Goal: Information Seeking & Learning: Learn about a topic

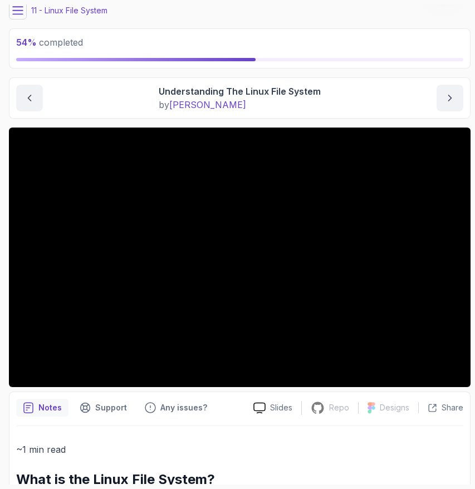
scroll to position [43, 0]
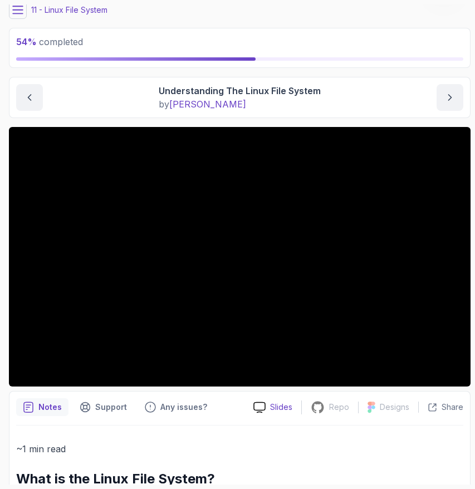
click at [277, 408] on p "Slides" at bounding box center [281, 407] width 22 height 11
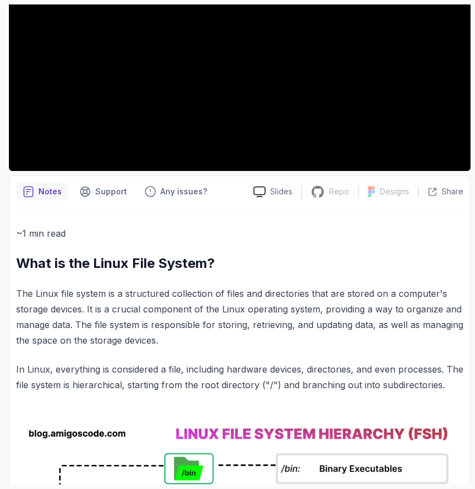
scroll to position [0, 0]
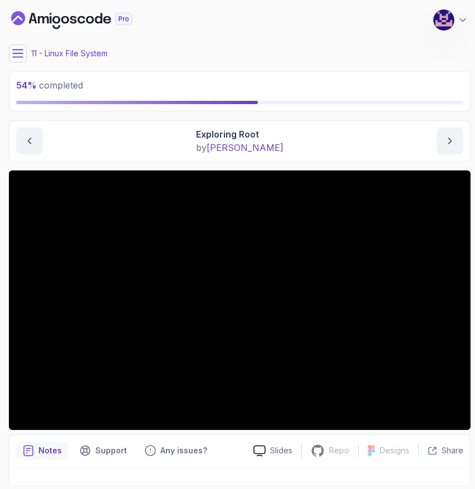
scroll to position [144, 0]
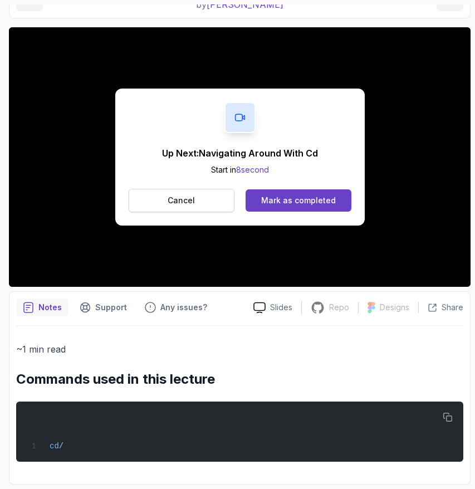
click at [187, 199] on p "Cancel" at bounding box center [181, 200] width 27 height 11
click at [317, 193] on button "Mark as completed" at bounding box center [298, 200] width 105 height 22
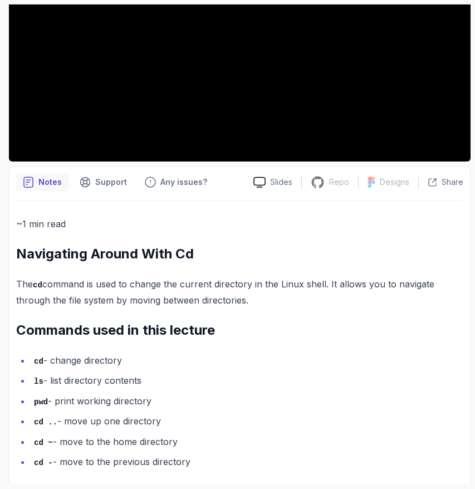
scroll to position [279, 0]
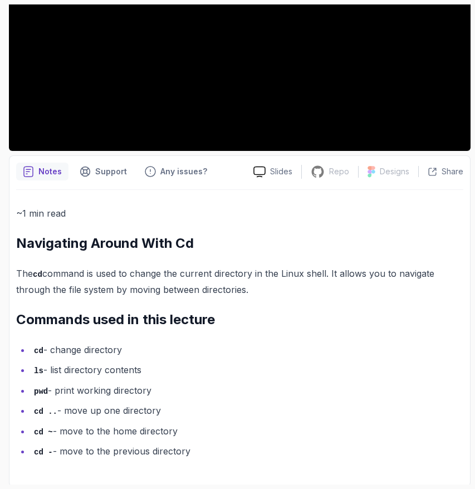
drag, startPoint x: 17, startPoint y: 242, endPoint x: 195, endPoint y: 447, distance: 271.2
click at [195, 447] on div "~1 min read Navigating Around With Cd The cd command is used to change the curr…" at bounding box center [239, 333] width 447 height 254
copy div "Navigating Around With Cd The cd command is used to change the current director…"
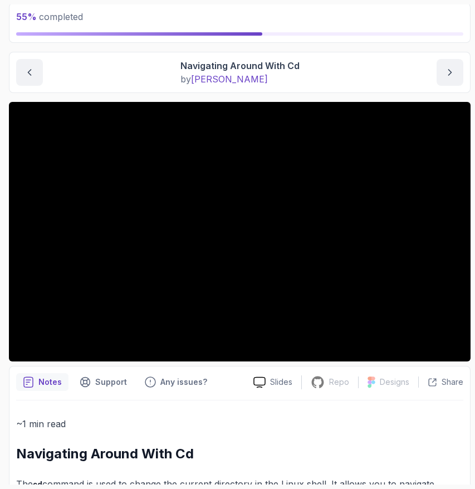
scroll to position [67, 0]
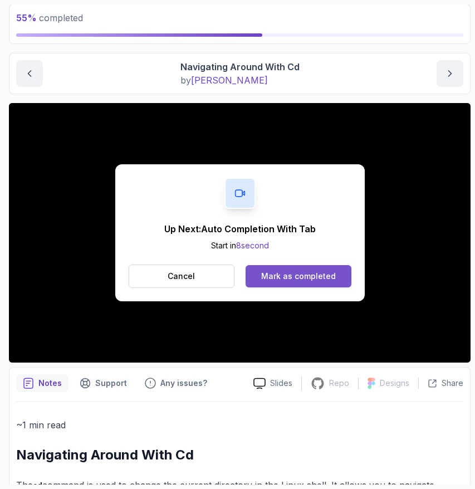
click at [300, 277] on div "Mark as completed" at bounding box center [298, 276] width 75 height 11
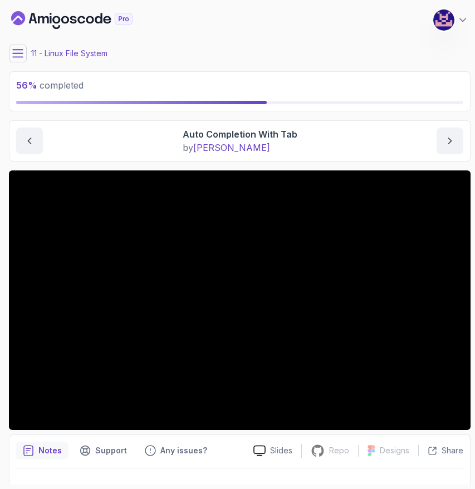
scroll to position [23, 0]
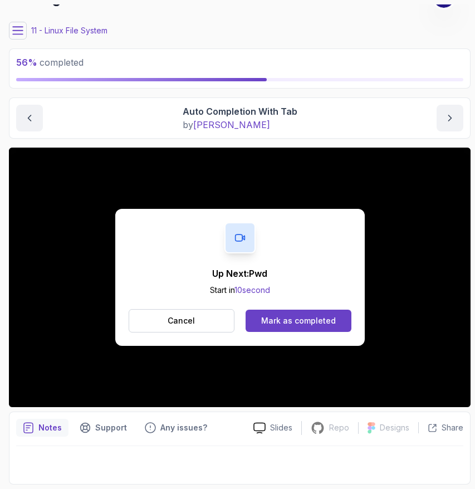
click at [290, 332] on div "Cancel Mark as completed" at bounding box center [240, 320] width 223 height 23
click at [290, 323] on div "Mark as completed" at bounding box center [298, 320] width 75 height 11
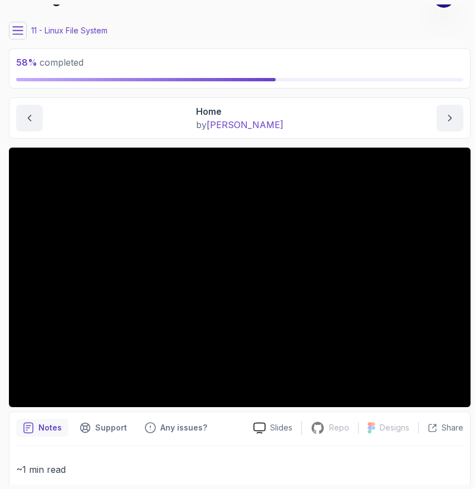
click at [18, 34] on icon at bounding box center [18, 30] width 10 height 7
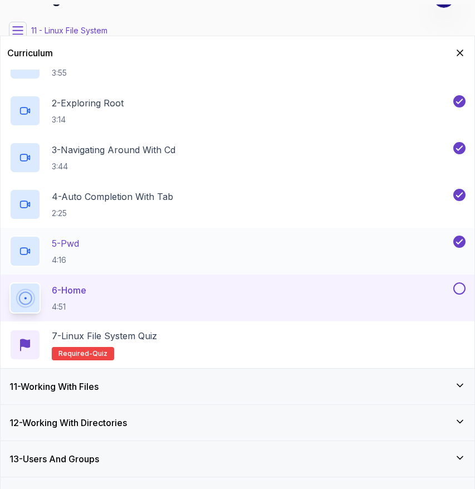
scroll to position [416, 0]
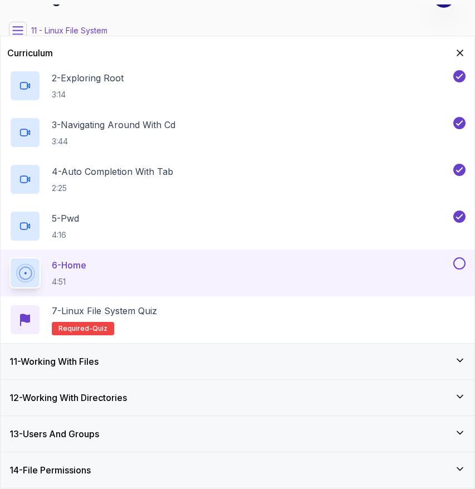
click at [203, 471] on div "14 - File Permissions" at bounding box center [237, 469] width 456 height 13
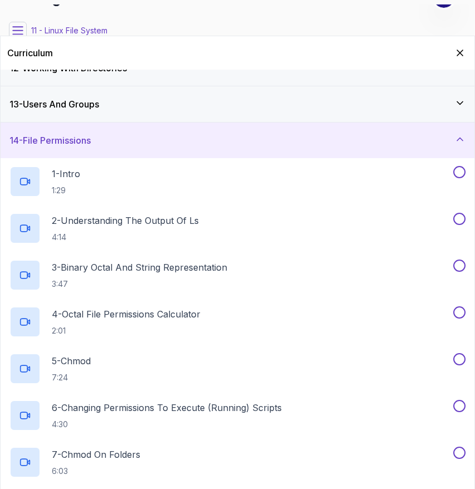
scroll to position [413, 0]
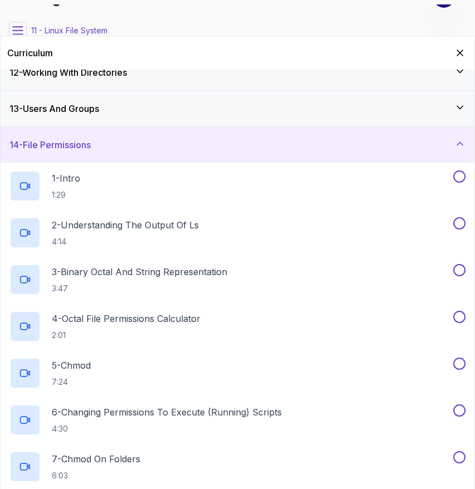
click at [156, 139] on div "14 - File Permissions" at bounding box center [237, 144] width 456 height 13
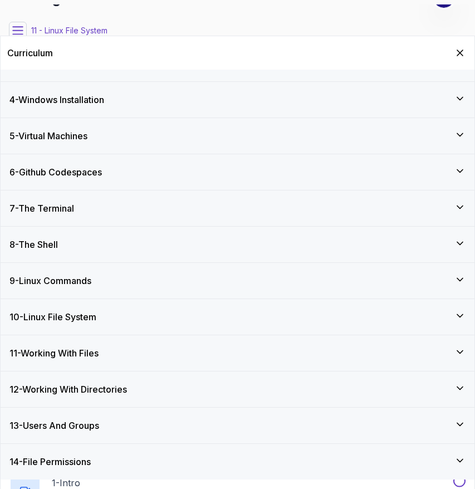
scroll to position [88, 0]
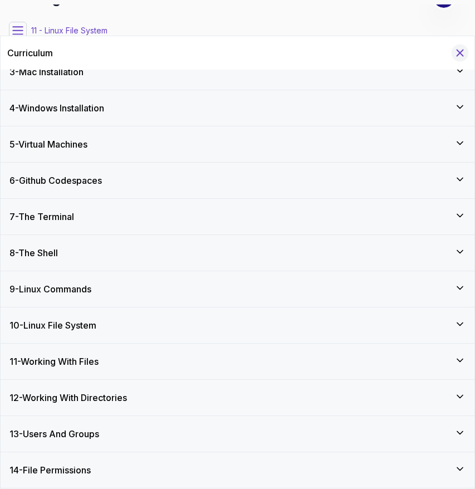
click at [461, 51] on icon "Hide Curriculum for mobile" at bounding box center [460, 53] width 6 height 6
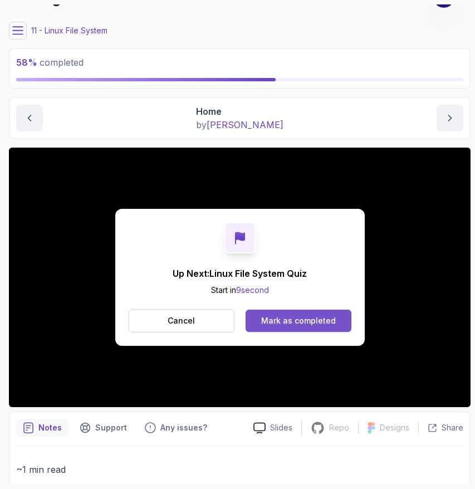
click at [322, 319] on div "Mark as completed" at bounding box center [298, 320] width 75 height 11
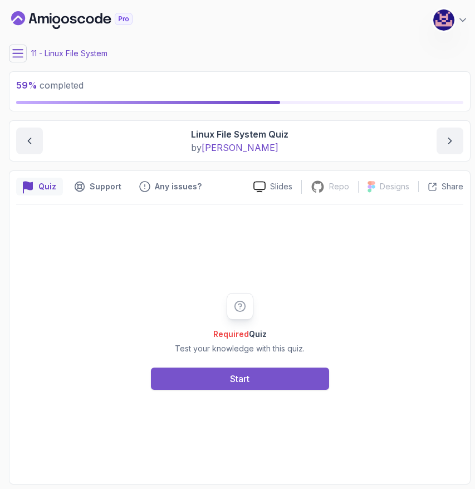
click at [264, 378] on button "Start" at bounding box center [240, 379] width 178 height 22
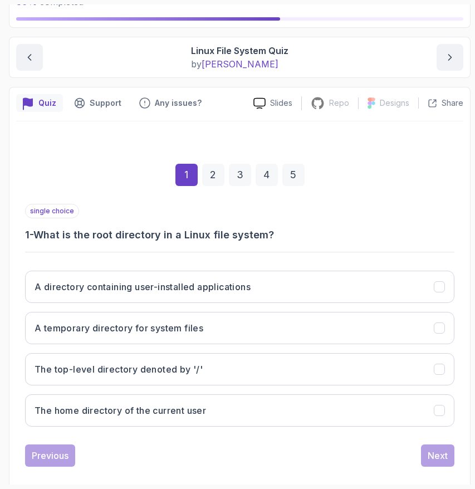
scroll to position [97, 0]
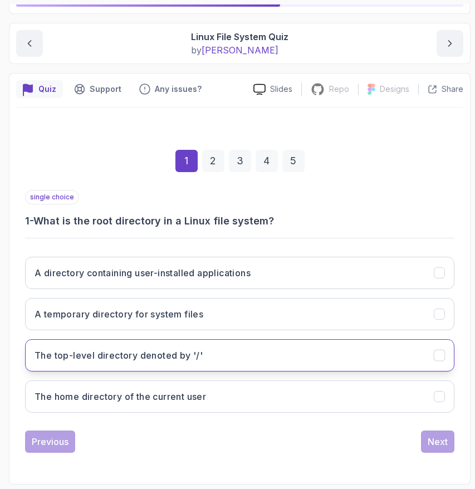
click at [261, 351] on button "The top-level directory denoted by '/'" at bounding box center [239, 355] width 429 height 32
click at [432, 445] on div "Next" at bounding box center [438, 441] width 20 height 13
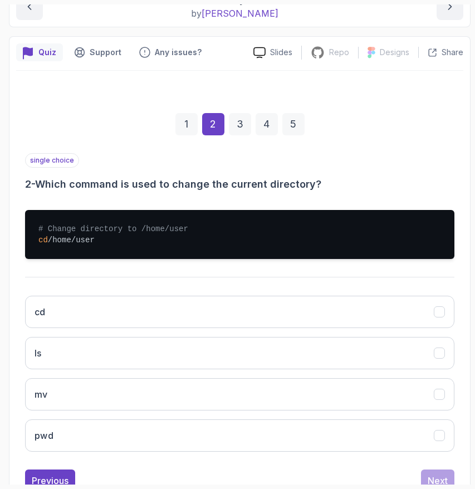
scroll to position [173, 0]
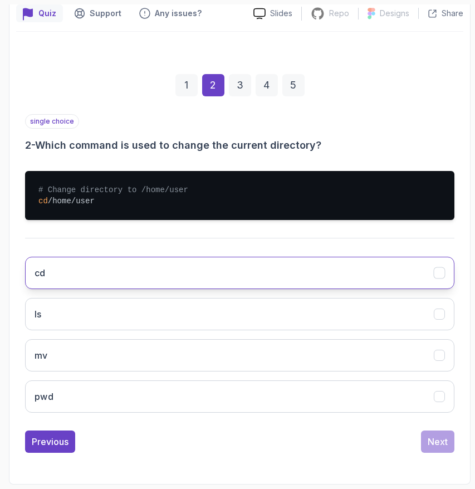
click at [222, 261] on button "cd" at bounding box center [239, 273] width 429 height 32
click at [432, 445] on div "Next" at bounding box center [438, 441] width 20 height 13
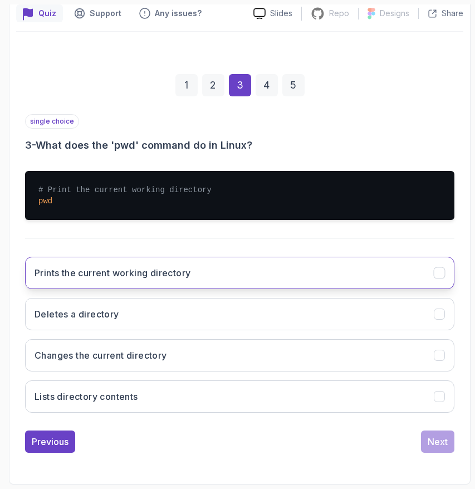
click at [250, 270] on button "Prints the current working directory" at bounding box center [239, 273] width 429 height 32
click at [441, 440] on div "Next" at bounding box center [438, 441] width 20 height 13
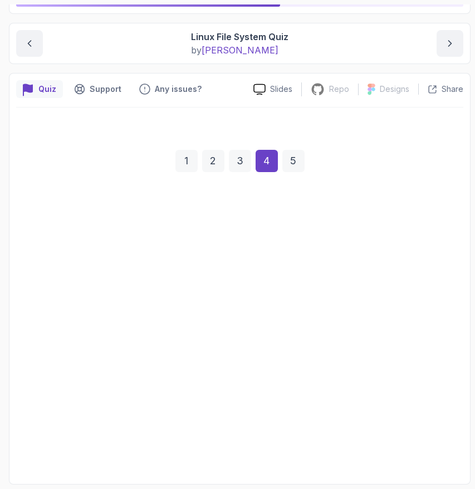
scroll to position [97, 0]
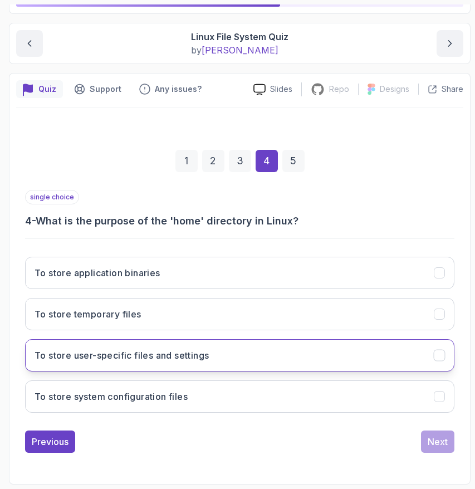
click at [173, 355] on h3 "To store user-specific files and settings" at bounding box center [122, 355] width 174 height 13
click at [438, 443] on div "Next" at bounding box center [438, 441] width 20 height 13
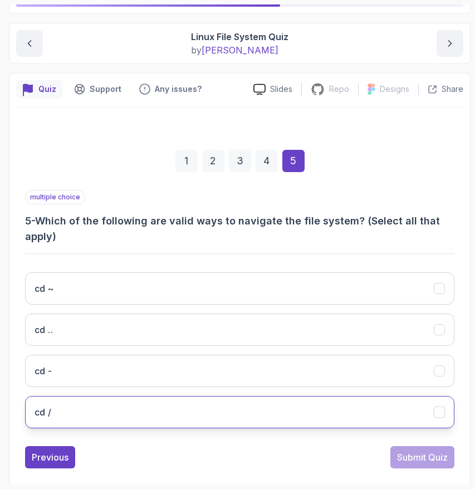
click at [204, 417] on button "cd /" at bounding box center [239, 412] width 429 height 32
click at [203, 412] on button "cd /" at bounding box center [239, 412] width 429 height 32
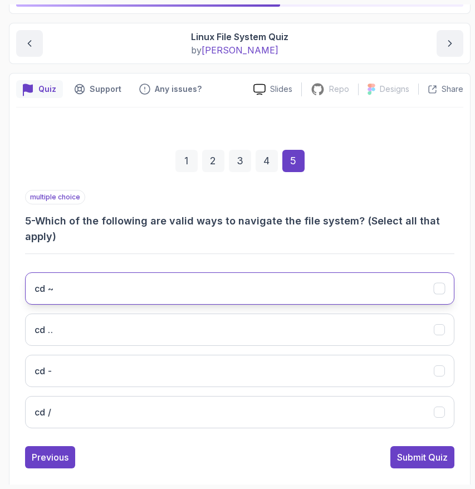
click at [184, 295] on button "cd ~" at bounding box center [239, 288] width 429 height 32
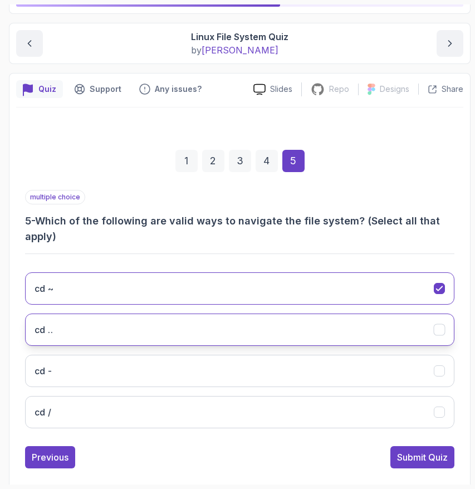
click at [182, 335] on button "cd .." at bounding box center [239, 330] width 429 height 32
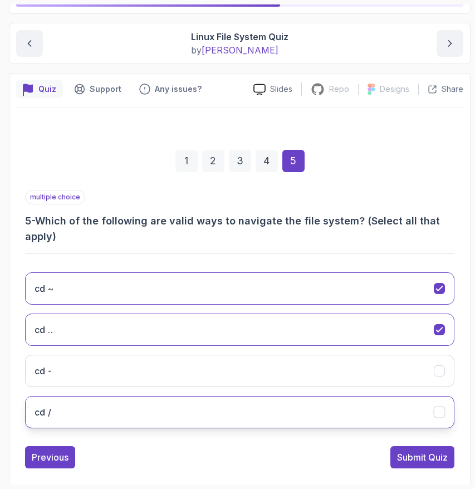
click at [111, 412] on button "cd /" at bounding box center [239, 412] width 429 height 32
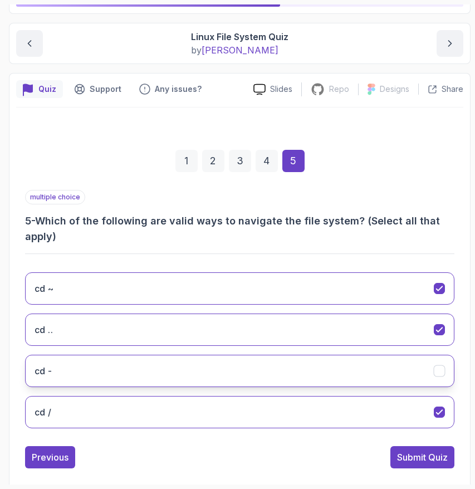
click at [111, 381] on button "cd -" at bounding box center [239, 371] width 429 height 32
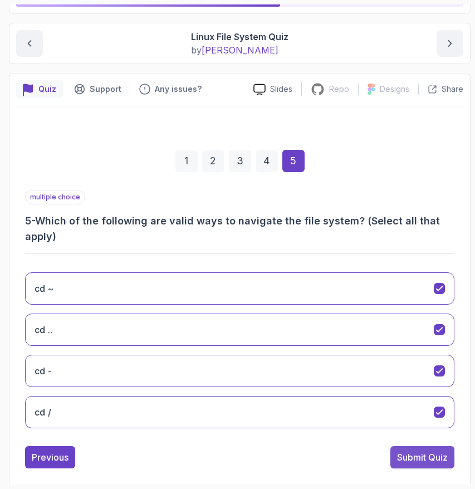
click at [426, 461] on div "Submit Quiz" at bounding box center [422, 457] width 51 height 13
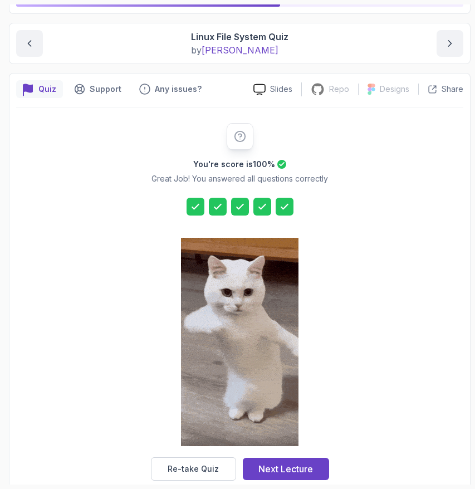
scroll to position [116, 0]
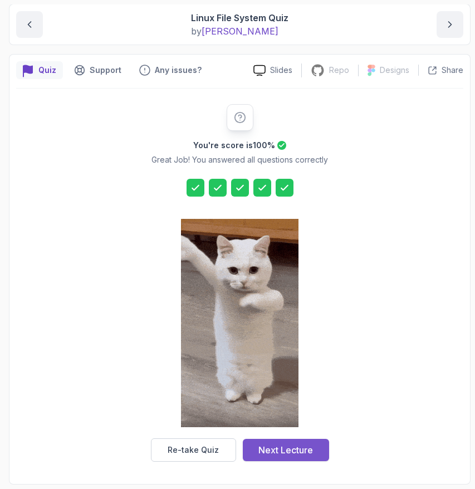
click at [290, 448] on div "Next Lecture" at bounding box center [285, 449] width 55 height 13
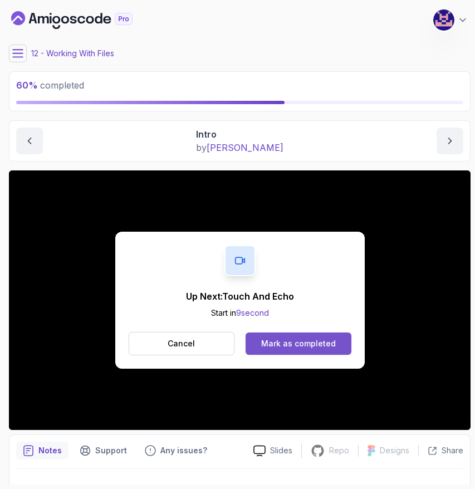
click at [295, 341] on div "Mark as completed" at bounding box center [298, 343] width 75 height 11
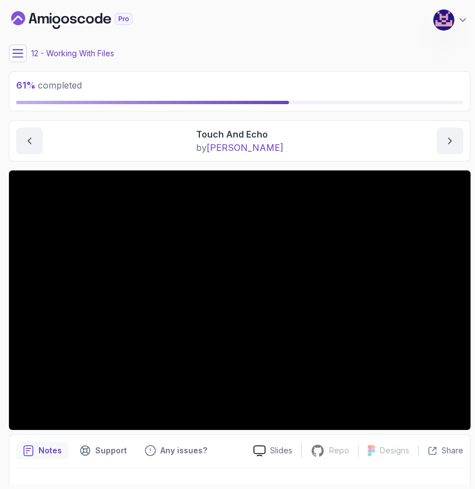
click at [19, 53] on icon at bounding box center [18, 53] width 10 height 7
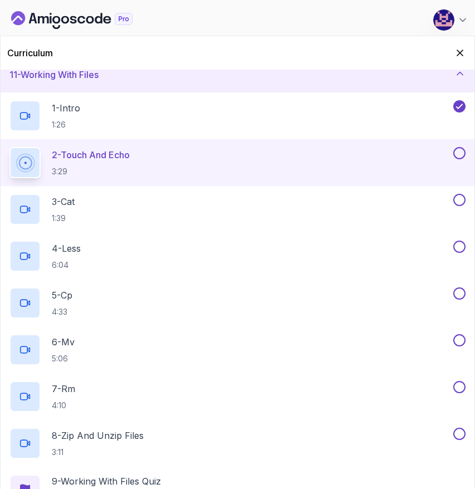
scroll to position [376, 0]
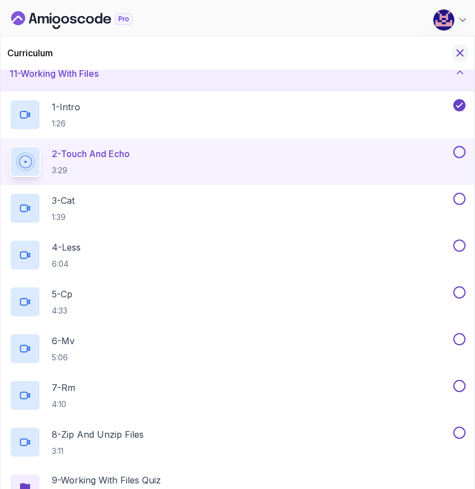
click at [462, 52] on icon "Hide Curriculum for mobile" at bounding box center [460, 53] width 12 height 12
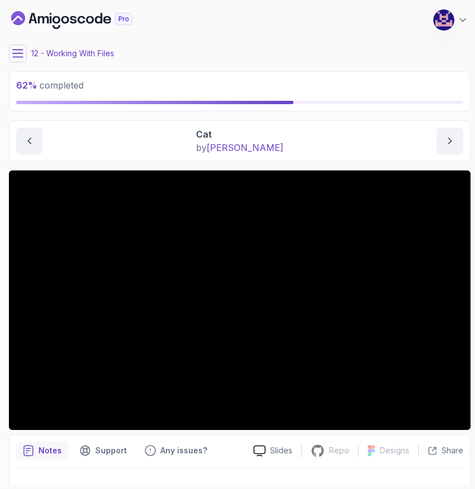
click at [246, 50] on div "12 - Working With Files" at bounding box center [240, 54] width 462 height 18
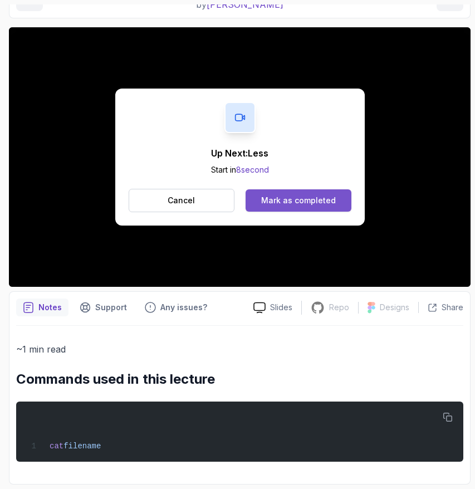
click at [291, 200] on div "Mark as completed" at bounding box center [298, 200] width 75 height 11
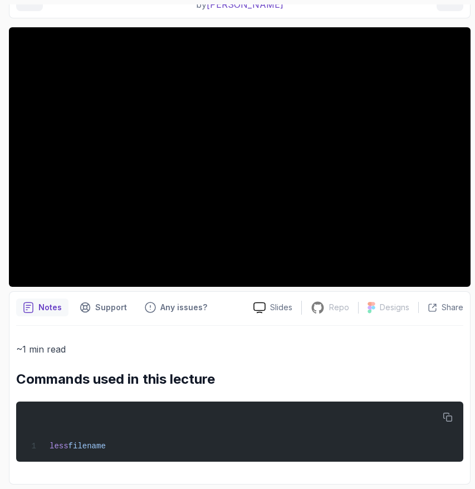
click at [418, 19] on main "My Courses Linux Fundamentals 41 Points 1 [PERSON_NAME] Coats Software Engineer…" at bounding box center [240, 244] width 462 height 480
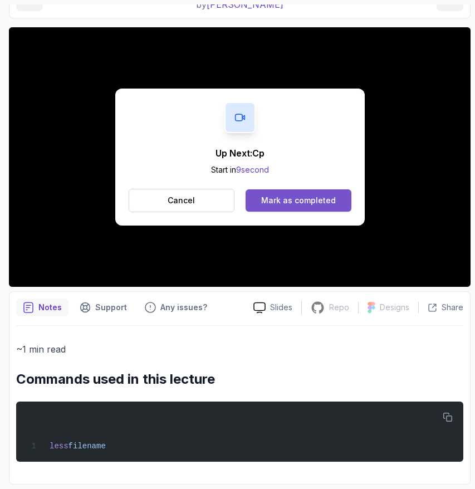
click at [312, 199] on div "Mark as completed" at bounding box center [298, 200] width 75 height 11
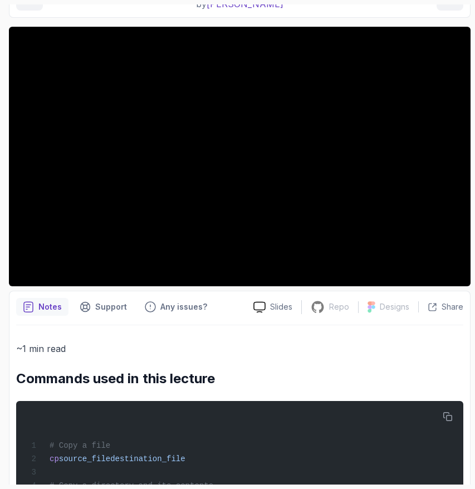
scroll to position [199, 0]
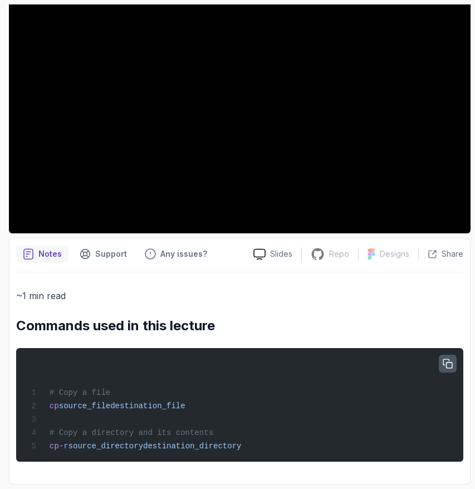
click at [448, 360] on icon "button" at bounding box center [448, 364] width 10 height 10
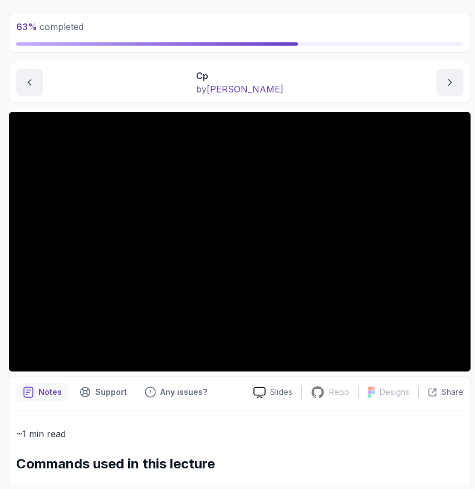
scroll to position [50, 0]
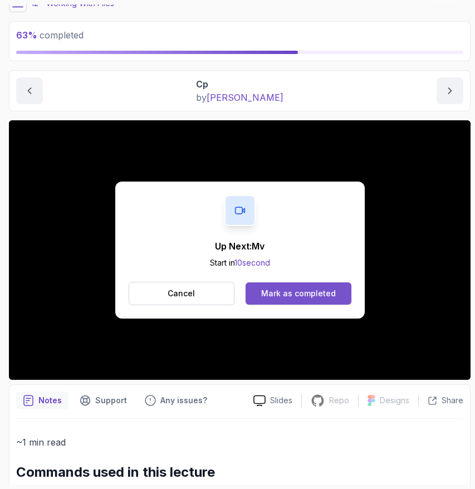
click at [289, 292] on div "Mark as completed" at bounding box center [298, 293] width 75 height 11
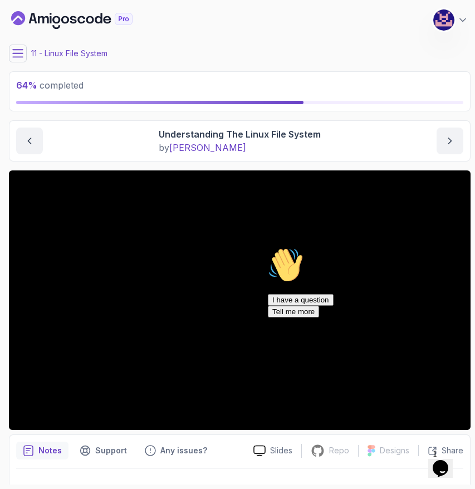
click at [12, 55] on icon at bounding box center [17, 53] width 11 height 11
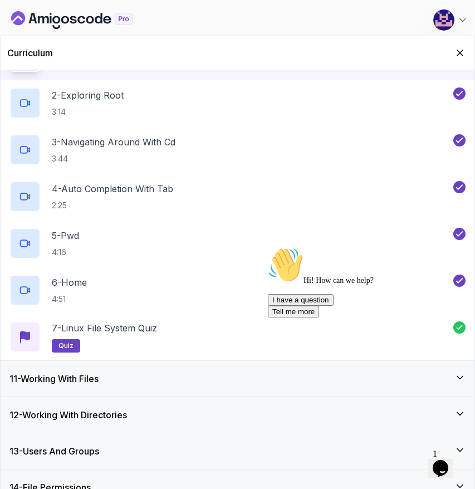
scroll to position [402, 0]
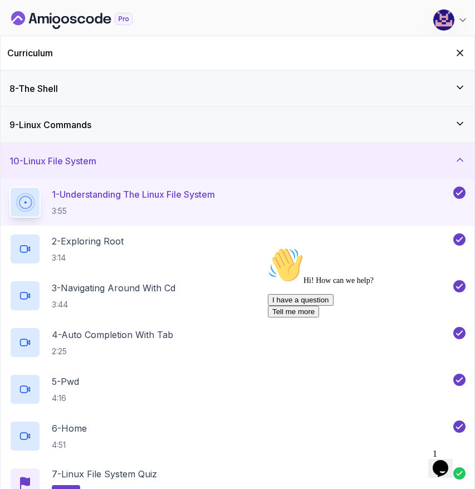
click at [50, 157] on h3 "10 - Linux File System" at bounding box center [52, 160] width 87 height 13
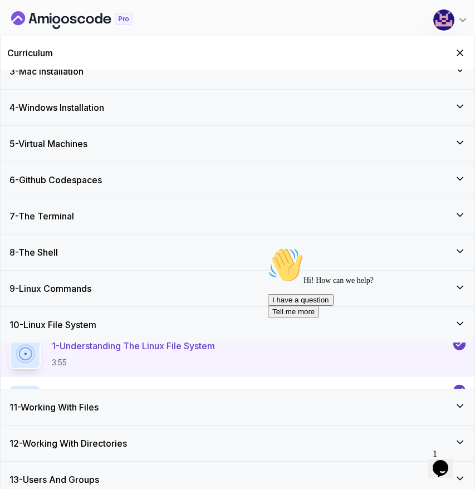
scroll to position [88, 0]
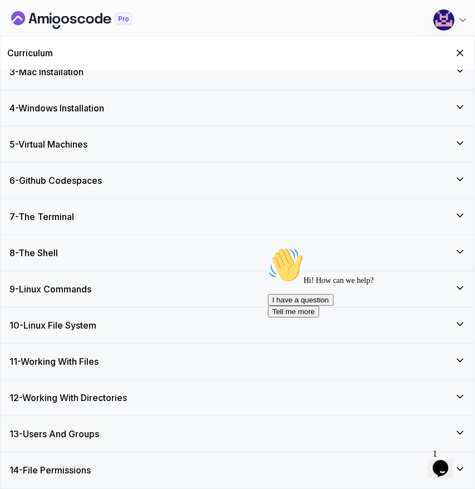
click at [70, 361] on h3 "11 - Working With Files" at bounding box center [53, 361] width 89 height 13
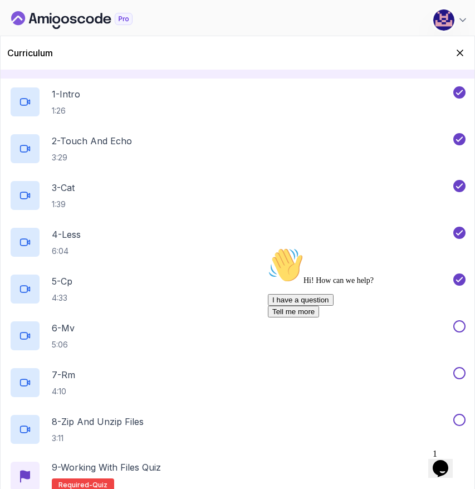
scroll to position [382, 0]
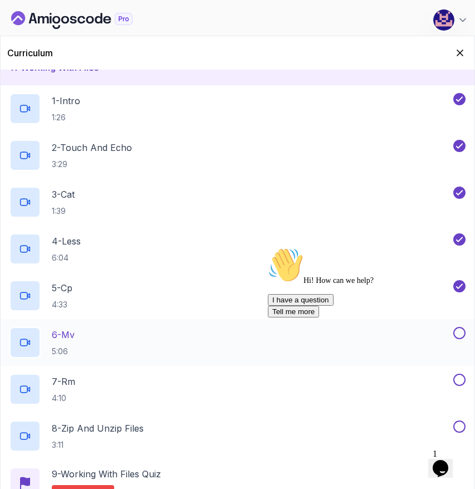
click at [119, 338] on div "6 - Mv 5:06" at bounding box center [230, 342] width 442 height 31
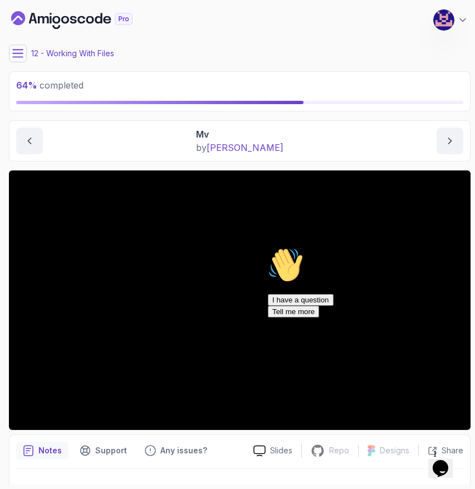
click at [268, 247] on icon "Chat attention grabber" at bounding box center [268, 247] width 0 height 0
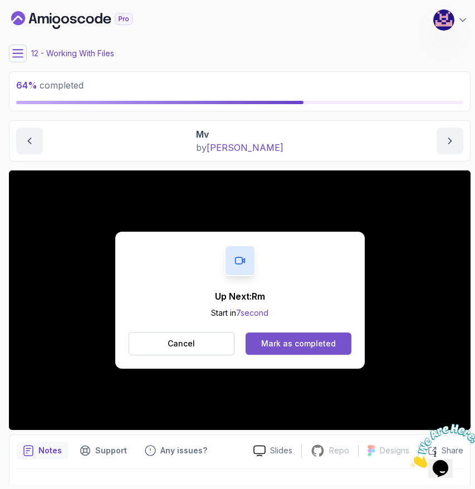
click at [308, 345] on div "Mark as completed" at bounding box center [298, 343] width 75 height 11
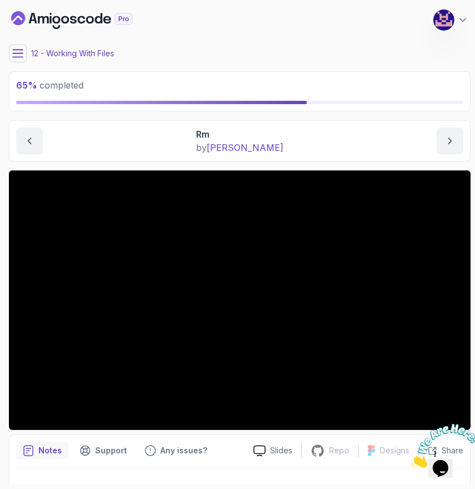
click at [411, 460] on icon "Close" at bounding box center [411, 464] width 0 height 9
click at [446, 460] on icon "Chat widget" at bounding box center [441, 468] width 16 height 17
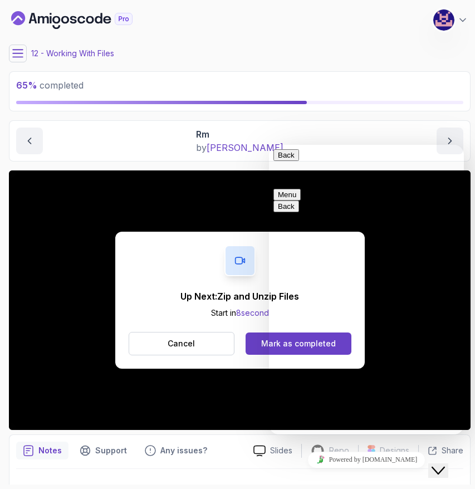
click at [445, 465] on icon "Close Chat This icon closes the chat window." at bounding box center [438, 470] width 13 height 13
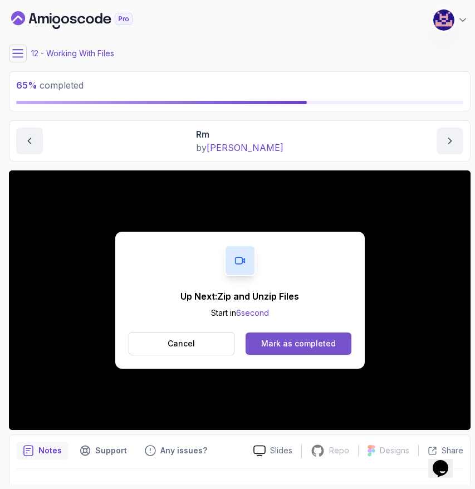
click at [315, 353] on button "Mark as completed" at bounding box center [298, 344] width 105 height 22
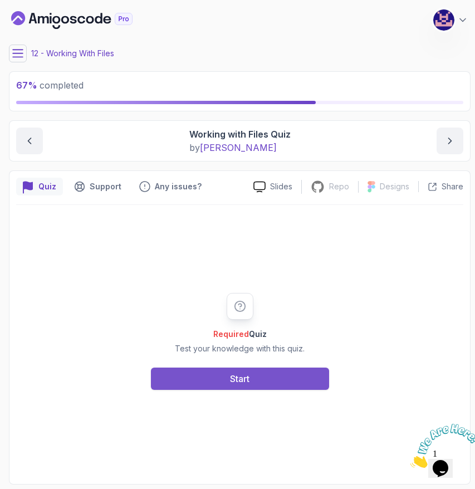
click at [238, 376] on div "Start" at bounding box center [239, 378] width 19 height 13
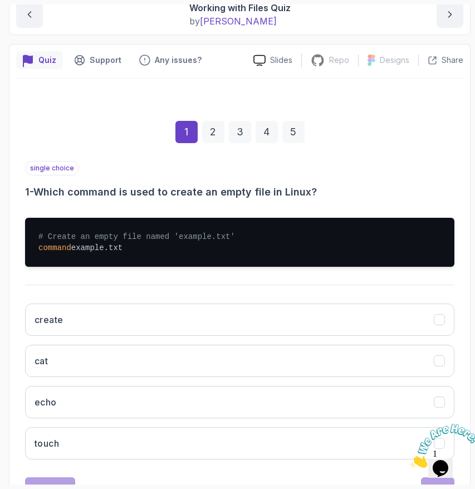
scroll to position [141, 0]
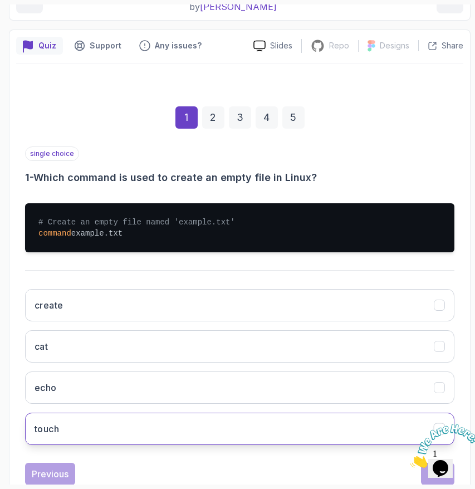
click at [174, 431] on button "touch" at bounding box center [239, 429] width 429 height 32
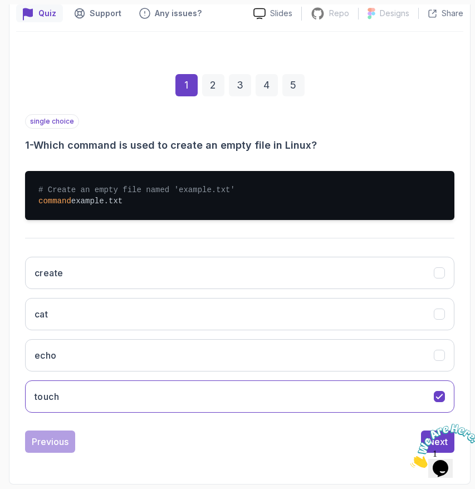
click at [411, 460] on icon "Close" at bounding box center [411, 464] width 0 height 9
click at [436, 436] on div "Next" at bounding box center [438, 441] width 20 height 13
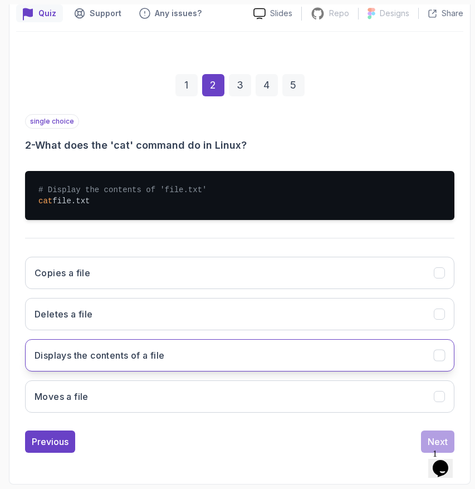
click at [179, 351] on button "Displays the contents of a file" at bounding box center [239, 355] width 429 height 32
click at [439, 434] on button "Next" at bounding box center [437, 442] width 33 height 22
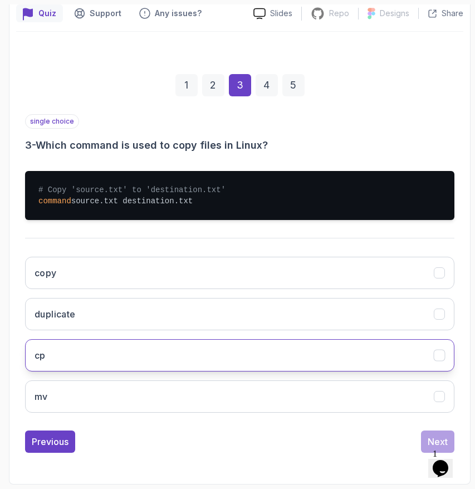
click at [159, 358] on button "cp" at bounding box center [239, 355] width 429 height 32
click at [441, 438] on div "Next" at bounding box center [438, 441] width 20 height 13
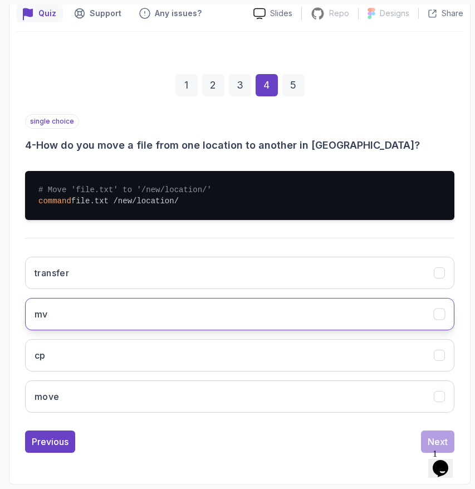
click at [111, 305] on button "mv" at bounding box center [239, 314] width 429 height 32
click at [426, 436] on button "Next" at bounding box center [437, 442] width 33 height 22
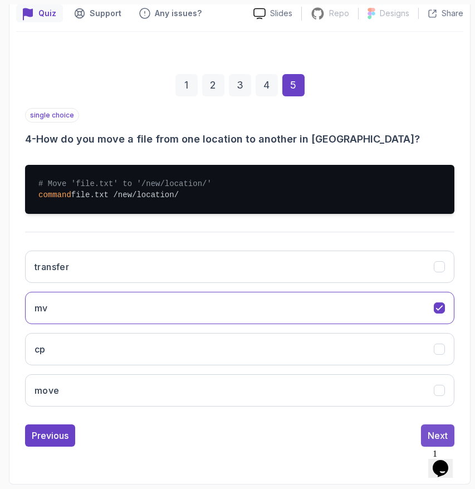
scroll to position [97, 0]
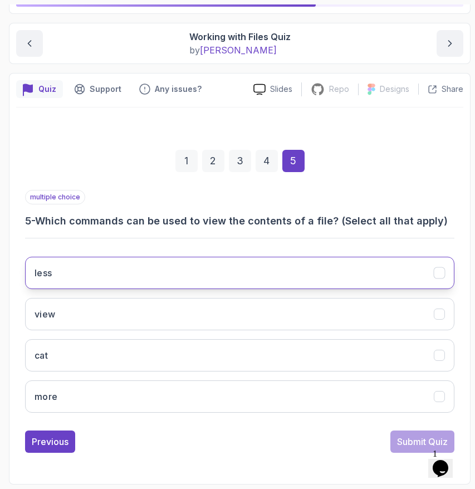
click at [146, 278] on button "less" at bounding box center [239, 273] width 429 height 32
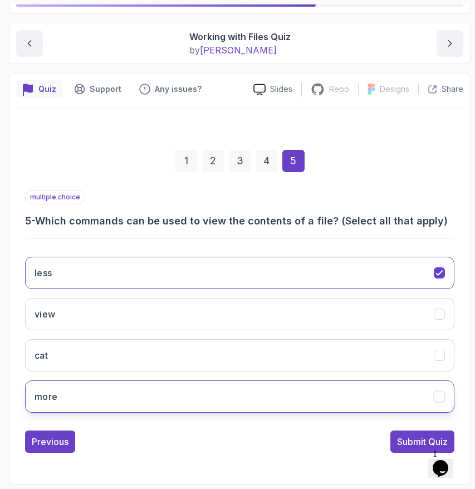
click at [104, 397] on button "more" at bounding box center [239, 396] width 429 height 32
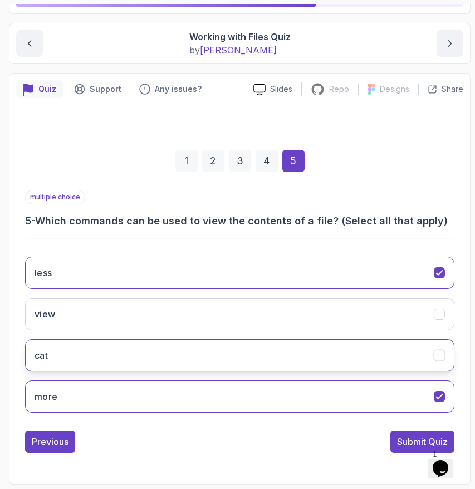
click at [100, 359] on button "cat" at bounding box center [239, 355] width 429 height 32
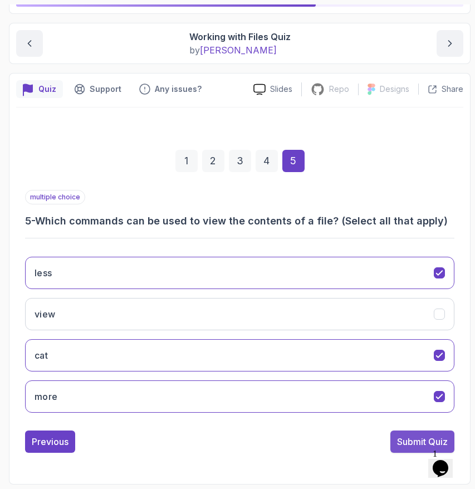
click at [406, 443] on div "Submit Quiz" at bounding box center [422, 441] width 51 height 13
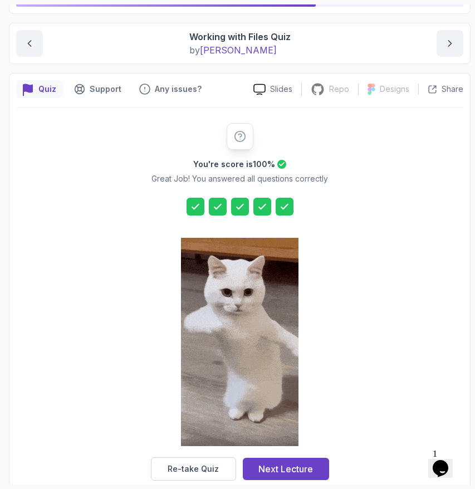
scroll to position [0, 0]
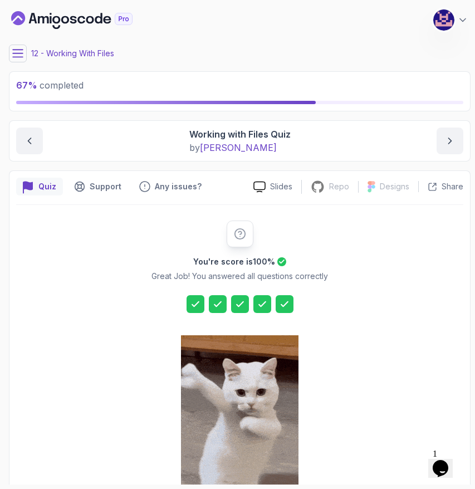
click at [16, 54] on icon at bounding box center [17, 53] width 11 height 11
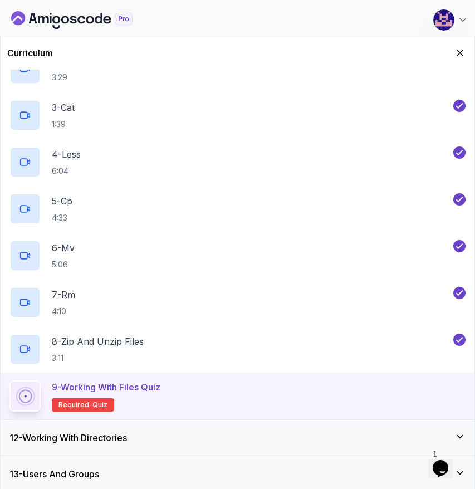
scroll to position [509, 0]
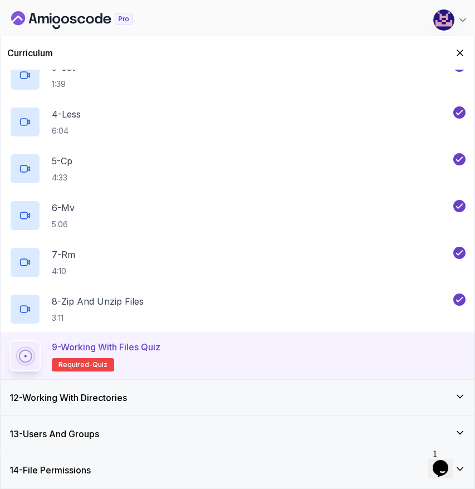
click at [212, 399] on div "12 - Working With Directories" at bounding box center [237, 397] width 456 height 13
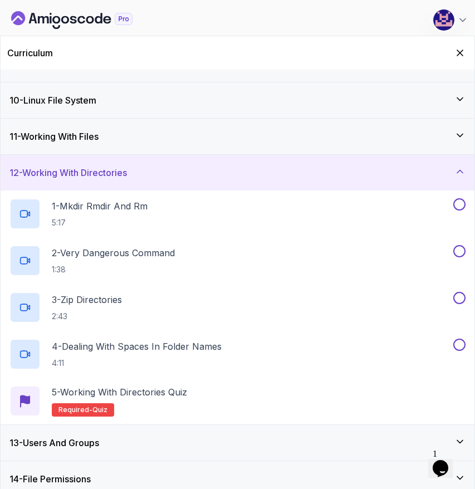
scroll to position [322, 0]
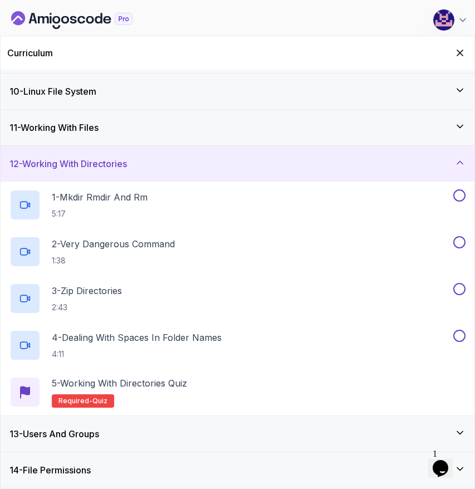
click at [120, 435] on div "13 - Users And Groups" at bounding box center [237, 433] width 456 height 13
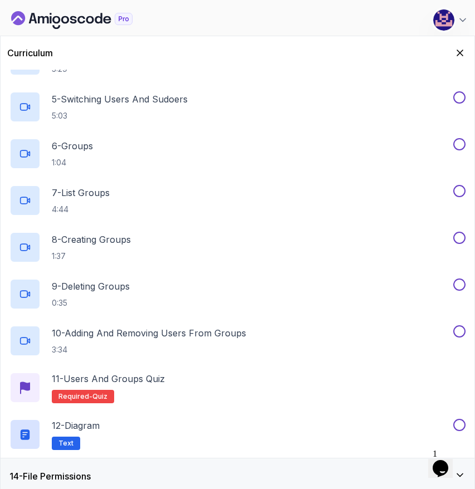
scroll to position [649, 0]
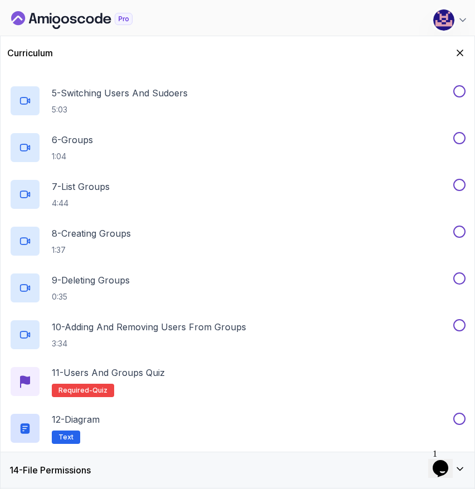
click at [111, 465] on div "14 - File Permissions" at bounding box center [237, 469] width 456 height 13
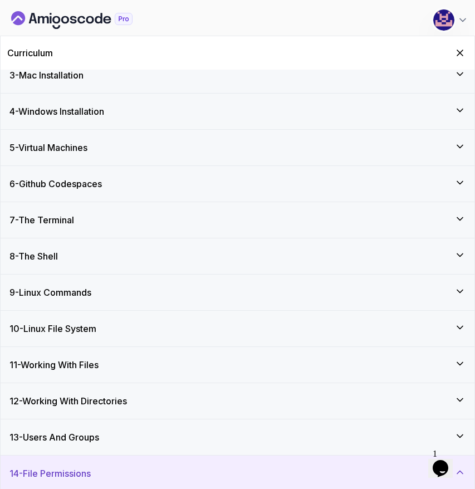
scroll to position [94, 0]
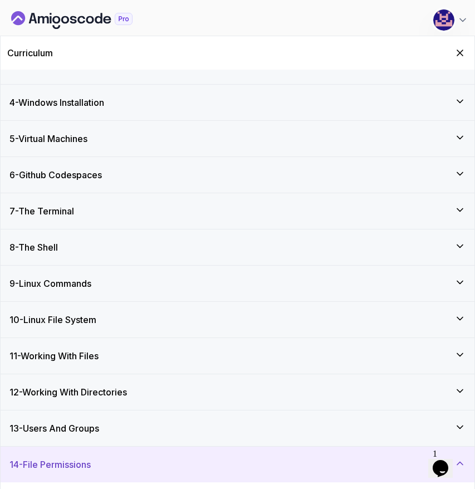
click at [99, 353] on h3 "11 - Working With Files" at bounding box center [53, 355] width 89 height 13
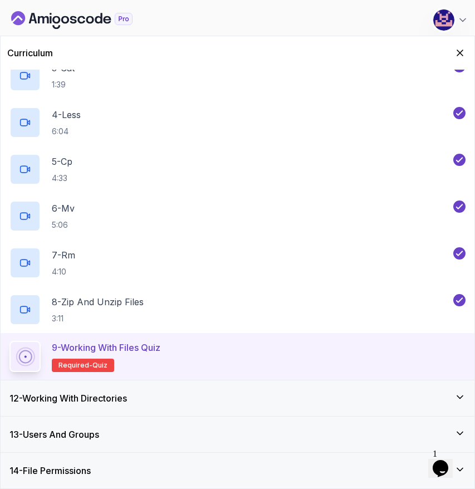
scroll to position [509, 0]
click at [79, 400] on h3 "12 - Working With Directories" at bounding box center [68, 397] width 118 height 13
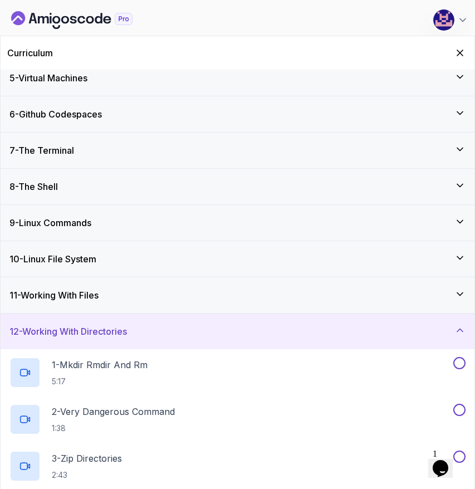
scroll to position [168, 0]
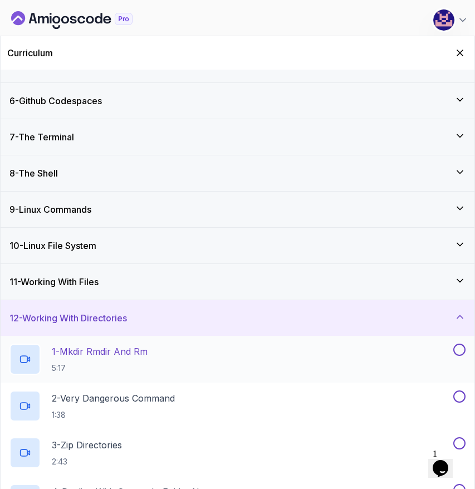
click at [104, 354] on p "1 - Mkdir Rmdir And Rm" at bounding box center [100, 351] width 96 height 13
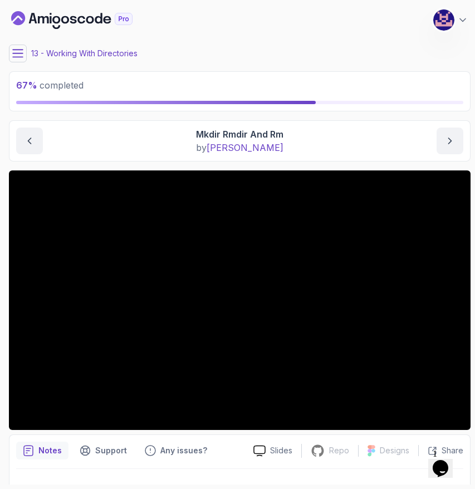
click at [372, 118] on main "My Courses Linux Fundamentals 46 Points 1 M. Koby Coats Software Engineer 13 - …" at bounding box center [240, 244] width 462 height 480
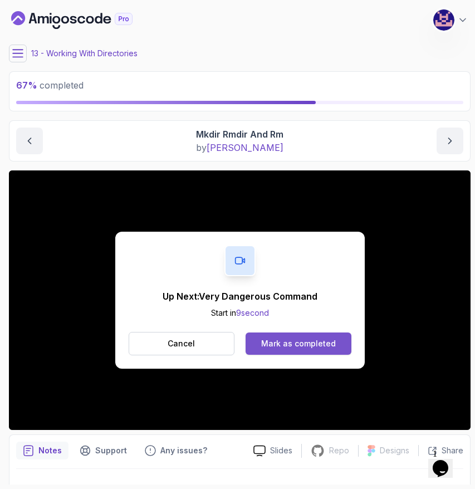
click at [304, 342] on div "Mark as completed" at bounding box center [298, 343] width 75 height 11
click at [292, 348] on div "Mark as completed" at bounding box center [298, 343] width 75 height 11
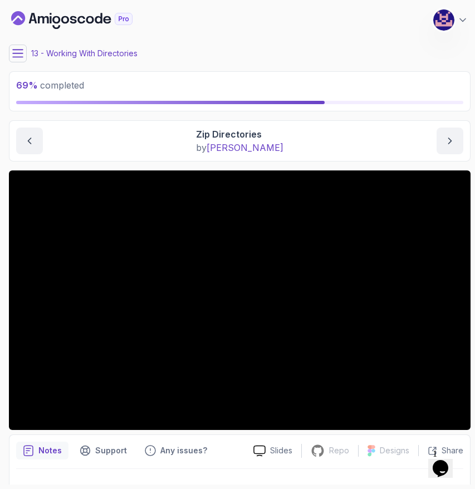
click at [13, 52] on icon at bounding box center [17, 53] width 11 height 11
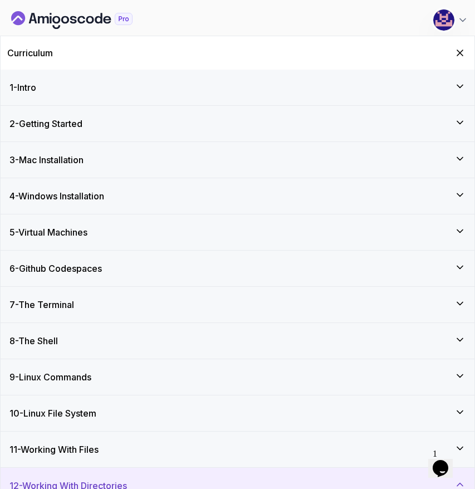
click at [452, 56] on div "Curriculum" at bounding box center [238, 52] width 474 height 33
click at [458, 54] on icon "Hide Curriculum for mobile" at bounding box center [460, 53] width 6 height 6
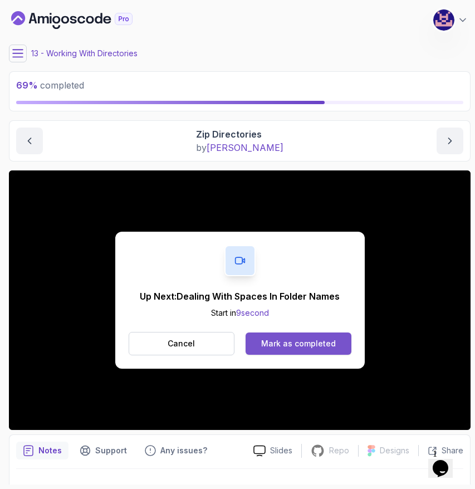
click at [292, 346] on div "Mark as completed" at bounding box center [298, 343] width 75 height 11
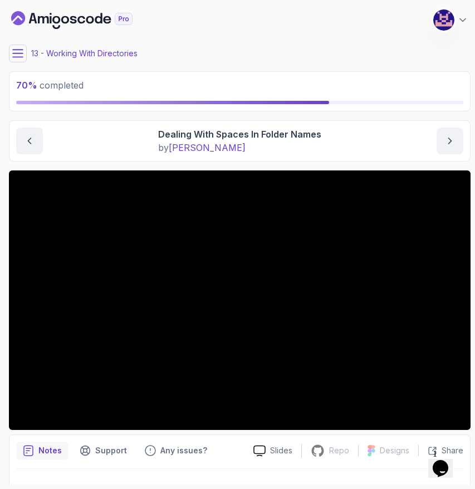
click at [11, 55] on button at bounding box center [18, 54] width 18 height 18
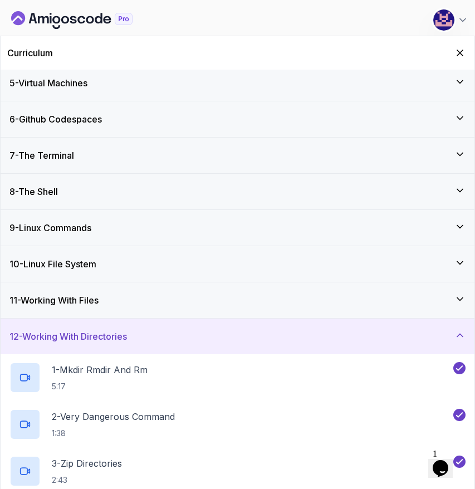
scroll to position [322, 0]
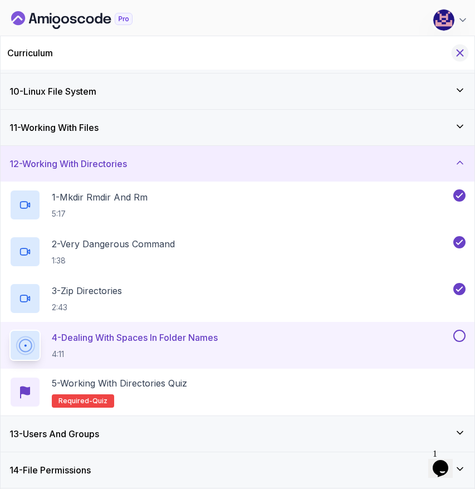
click at [459, 55] on icon "Hide Curriculum for mobile" at bounding box center [460, 53] width 12 height 12
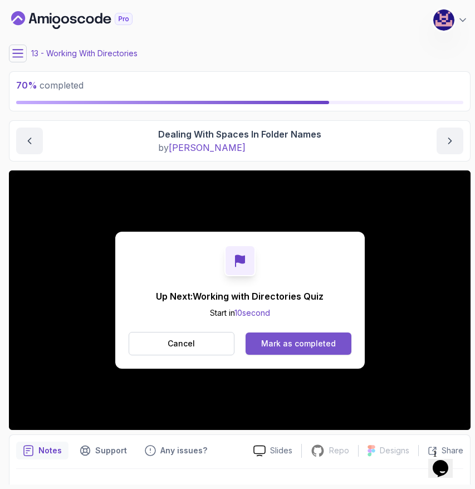
click at [291, 345] on div "Mark as completed" at bounding box center [298, 343] width 75 height 11
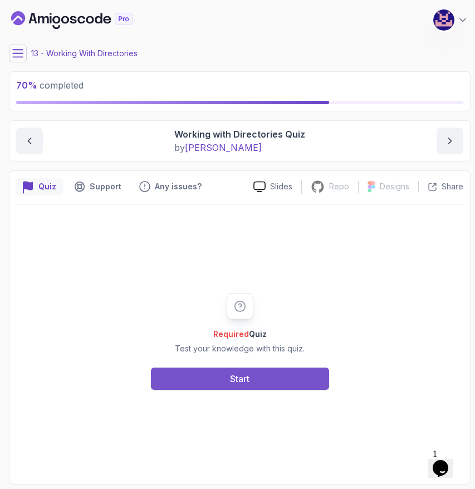
click at [256, 375] on button "Start" at bounding box center [240, 379] width 178 height 22
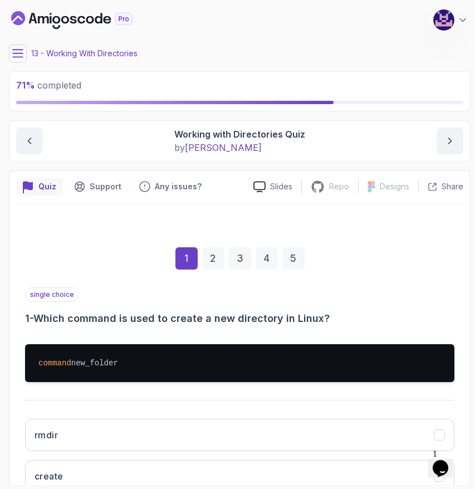
scroll to position [162, 0]
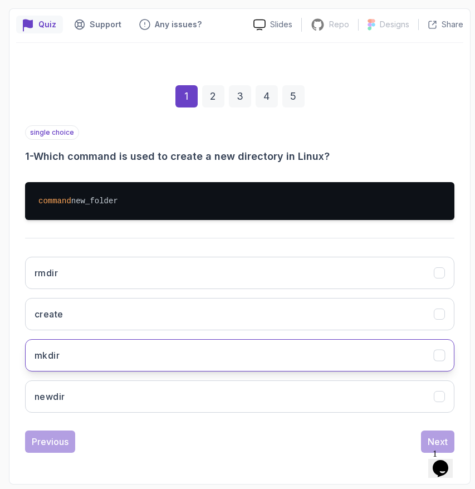
click at [318, 355] on button "mkdir" at bounding box center [239, 355] width 429 height 32
click at [428, 438] on div "Next" at bounding box center [438, 441] width 20 height 13
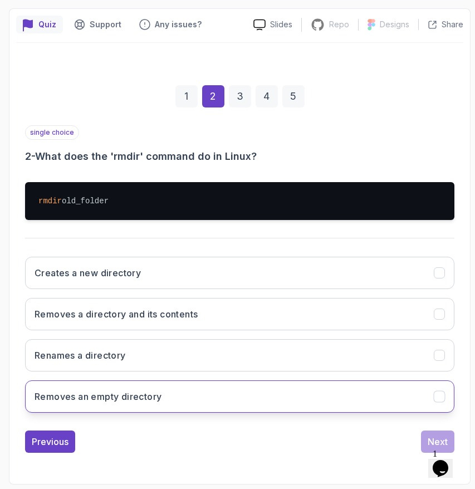
click at [186, 399] on button "Removes an empty directory" at bounding box center [239, 396] width 429 height 32
click at [429, 435] on div "Next" at bounding box center [438, 441] width 20 height 13
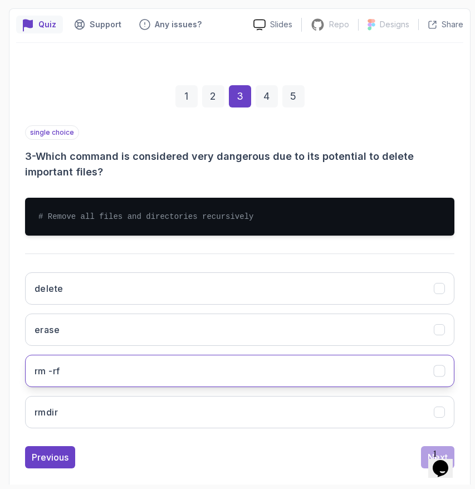
click at [312, 372] on button "rm -rf" at bounding box center [239, 371] width 429 height 32
click at [423, 451] on button "Next" at bounding box center [437, 457] width 33 height 22
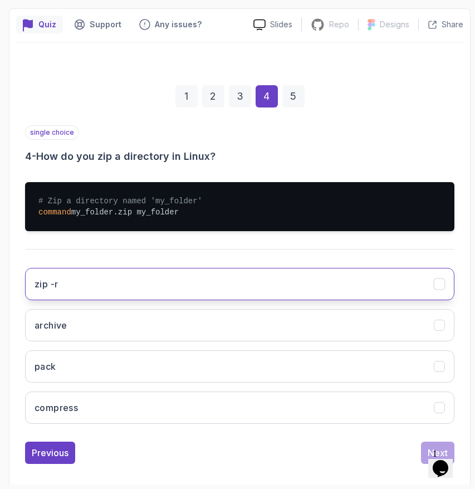
click at [177, 277] on button "zip -r" at bounding box center [239, 284] width 429 height 32
click at [424, 447] on button "Next" at bounding box center [437, 453] width 33 height 22
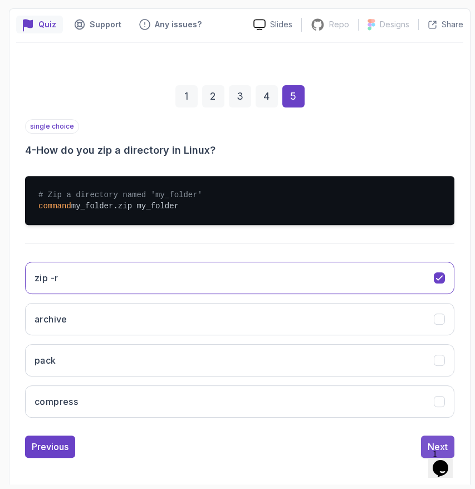
scroll to position [113, 0]
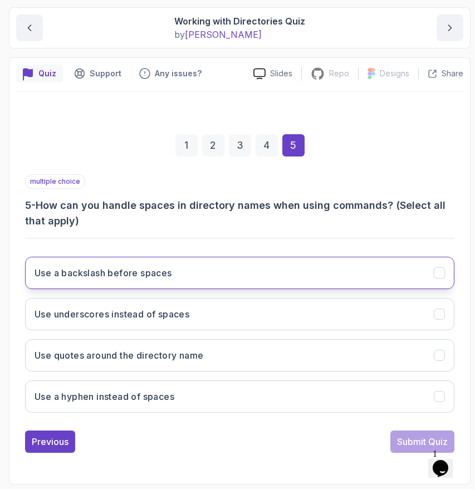
click at [224, 280] on button "Use a backslash before spaces" at bounding box center [239, 273] width 429 height 32
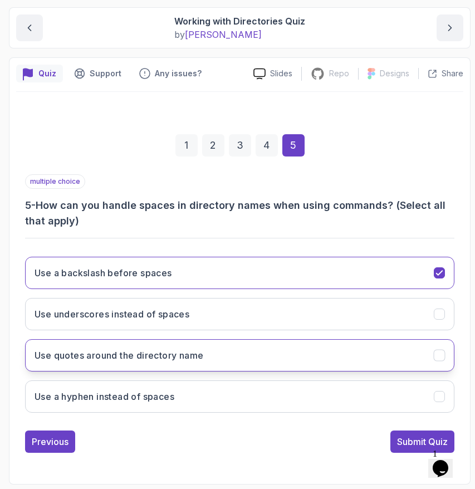
click at [365, 364] on button "Use quotes around the directory name" at bounding box center [239, 355] width 429 height 32
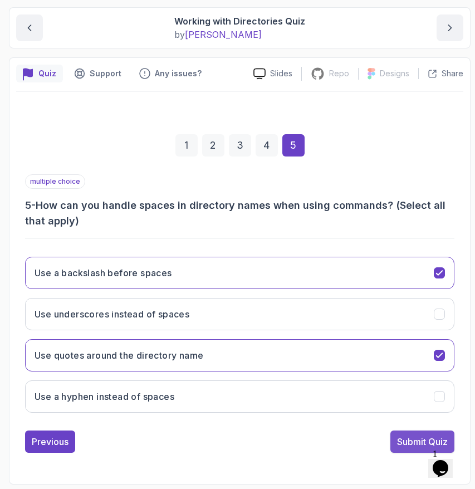
click at [407, 443] on div "Submit Quiz" at bounding box center [422, 441] width 51 height 13
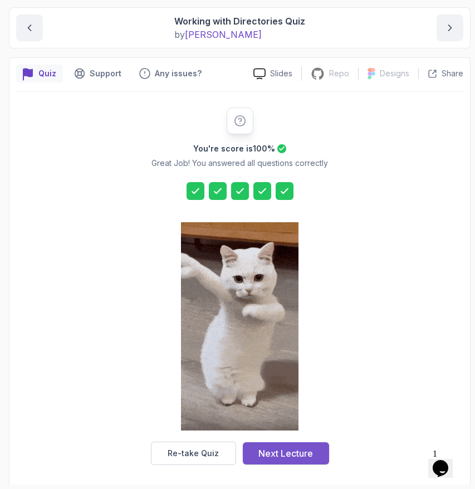
click at [292, 455] on div "Next Lecture" at bounding box center [285, 453] width 55 height 13
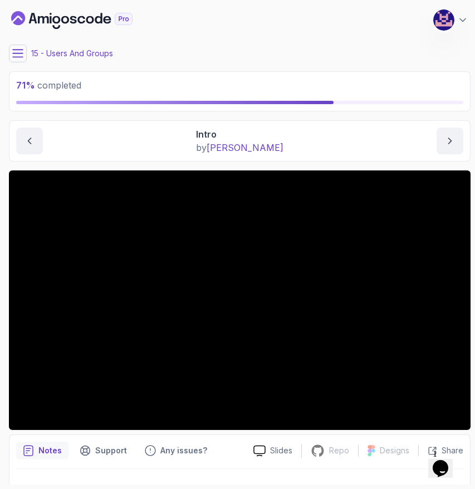
click at [74, 20] on icon "Dashboard" at bounding box center [73, 20] width 7 height 8
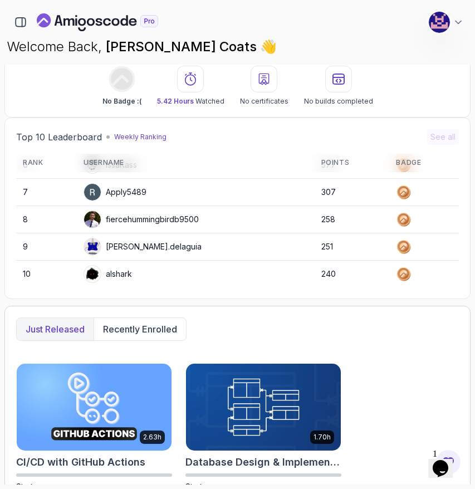
scroll to position [316, 0]
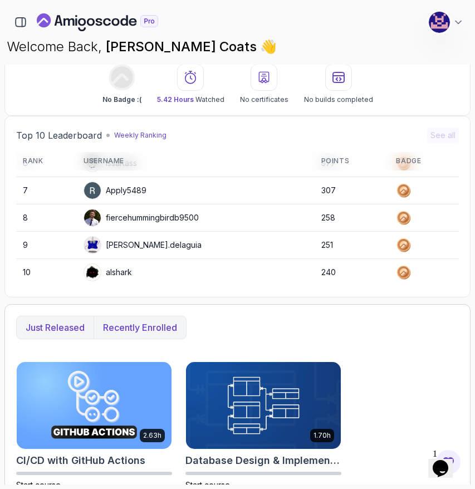
click at [163, 324] on p "Recently enrolled" at bounding box center [140, 327] width 74 height 13
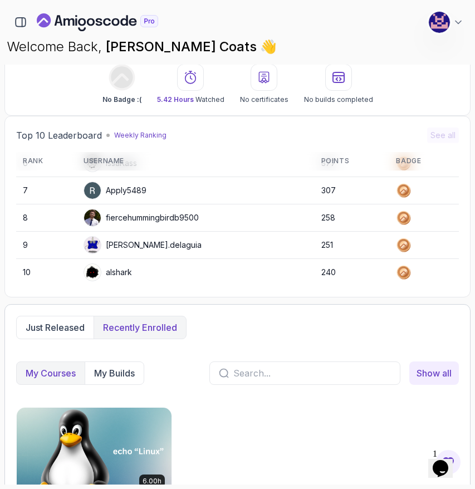
scroll to position [379, 0]
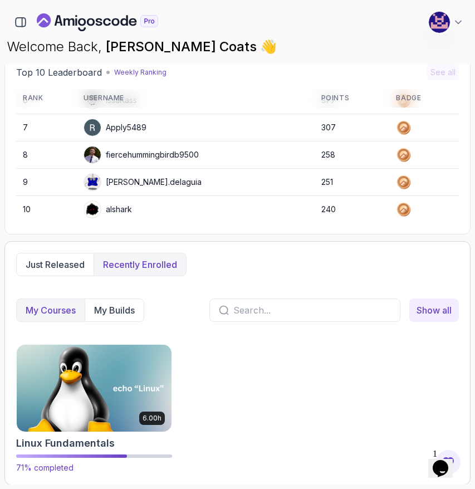
click at [71, 444] on h2 "Linux Fundamentals" at bounding box center [65, 444] width 99 height 16
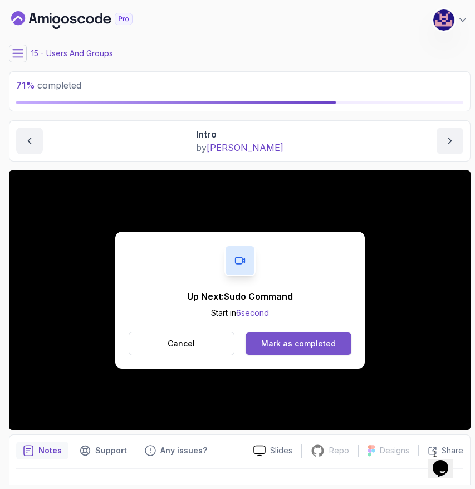
click at [320, 341] on div "Mark as completed" at bounding box center [298, 343] width 75 height 11
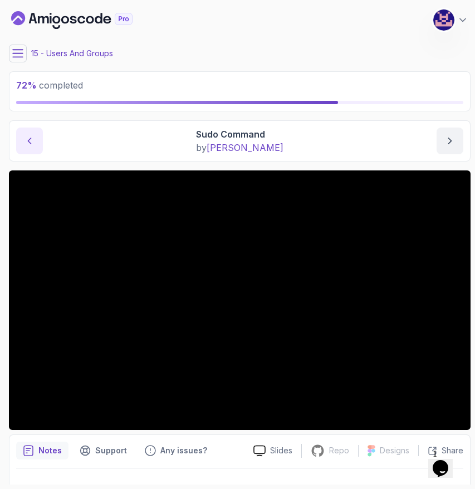
click at [34, 141] on icon "previous content" at bounding box center [29, 140] width 11 height 11
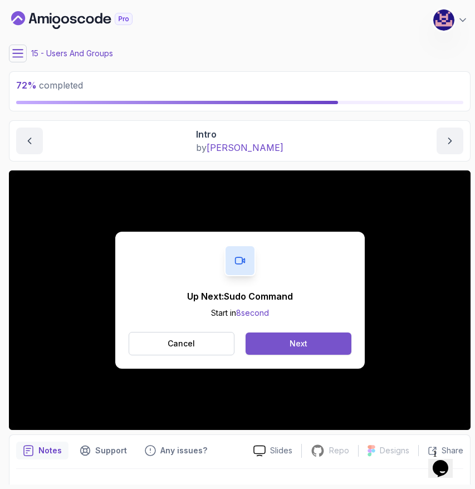
click at [301, 345] on div "Next" at bounding box center [299, 343] width 18 height 11
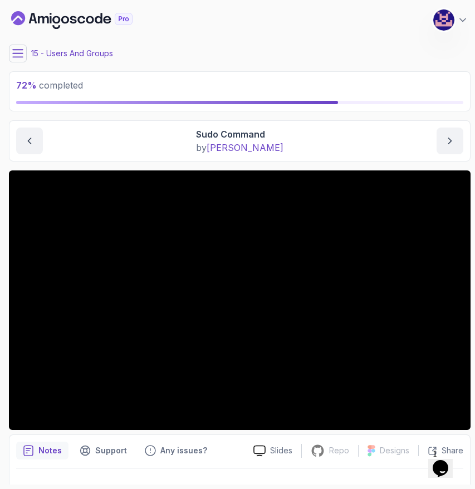
click at [446, 465] on icon "Opens Chat This icon Opens the chat window." at bounding box center [441, 469] width 18 height 18
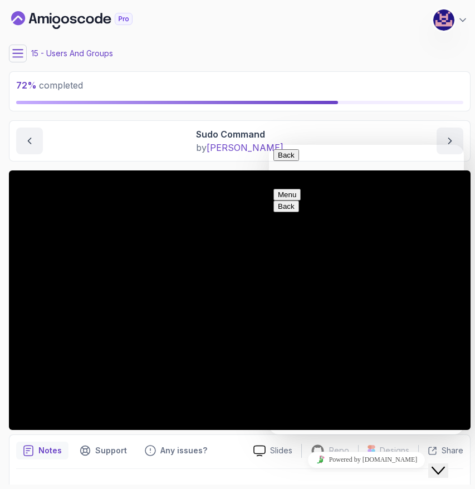
click at [301, 189] on button "Menu" at bounding box center [286, 195] width 27 height 12
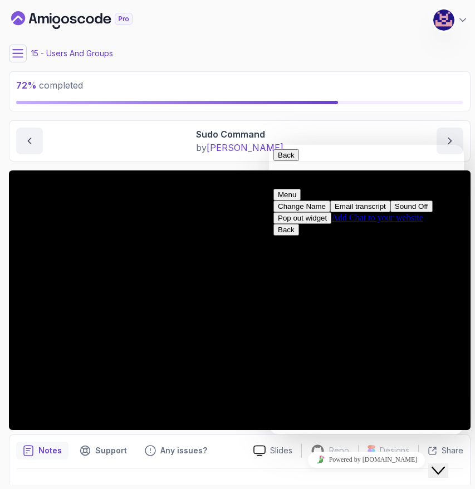
click at [411, 150] on div "Back Customer Support Menu Change Name Email transcript Sound Off Pop out widge…" at bounding box center [366, 186] width 186 height 75
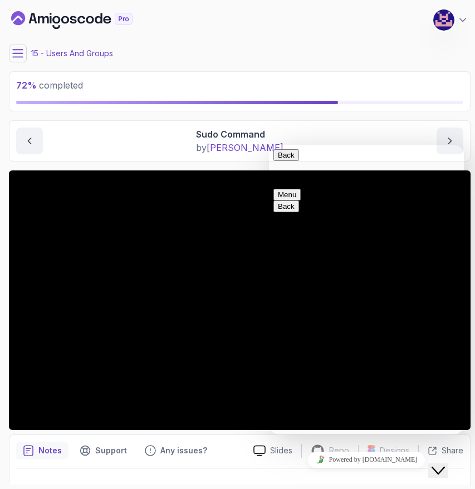
click at [443, 465] on icon "Close Chat This icon closes the chat window." at bounding box center [438, 470] width 13 height 13
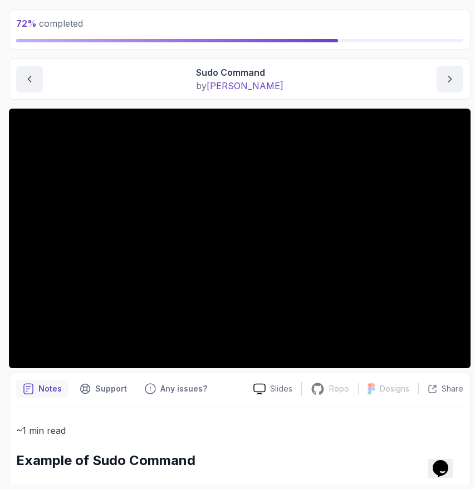
scroll to position [92, 0]
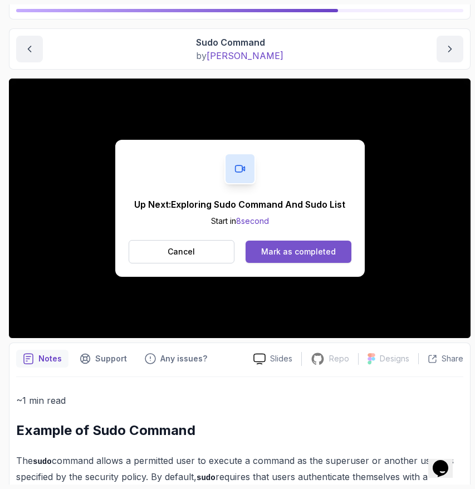
click at [311, 253] on div "Mark as completed" at bounding box center [298, 251] width 75 height 11
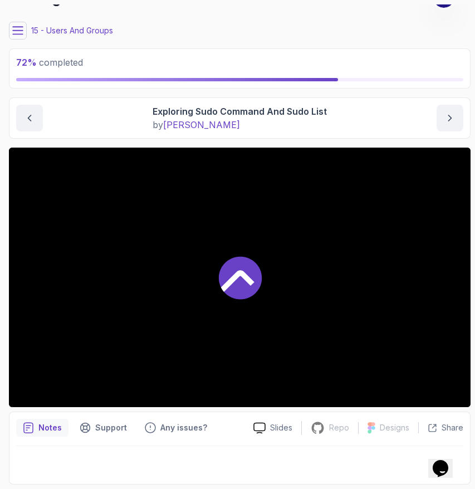
scroll to position [23, 0]
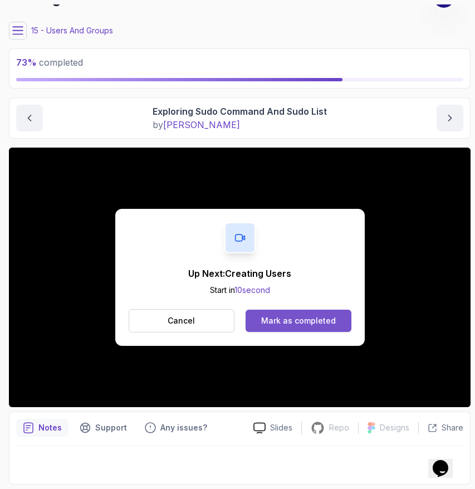
click at [319, 323] on div "Mark as completed" at bounding box center [298, 320] width 75 height 11
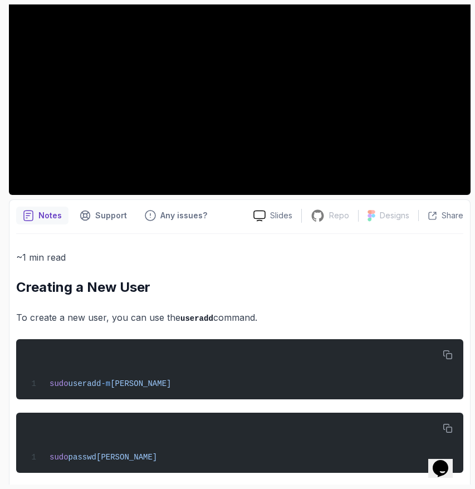
scroll to position [247, 0]
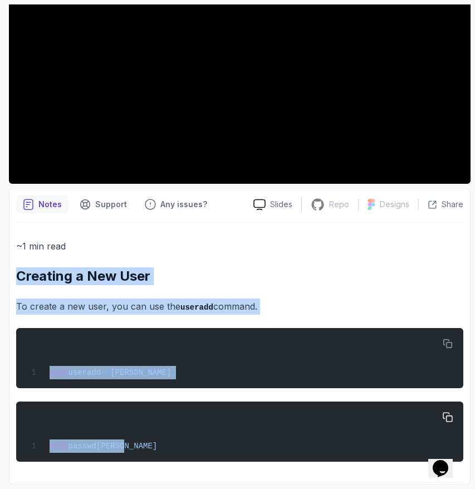
drag, startPoint x: 16, startPoint y: 274, endPoint x: 216, endPoint y: 451, distance: 267.1
click at [216, 451] on div "~1 min read Creating a New User To create a new user, you can use the useradd c…" at bounding box center [239, 349] width 447 height 223
copy div "Creating a New User To create a new user, you can use the useradd command. sudo…"
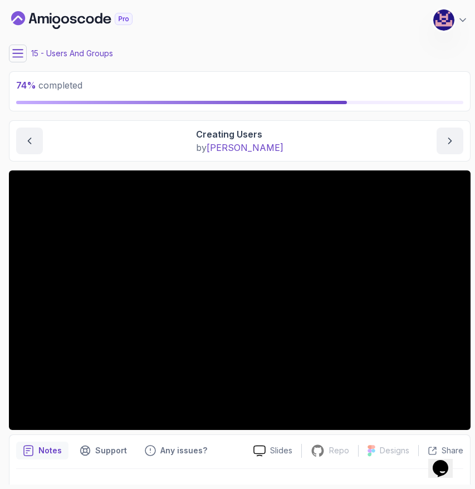
click at [73, 55] on p "15 - Users And Groups" at bounding box center [72, 53] width 82 height 11
click at [13, 52] on icon at bounding box center [17, 53] width 11 height 11
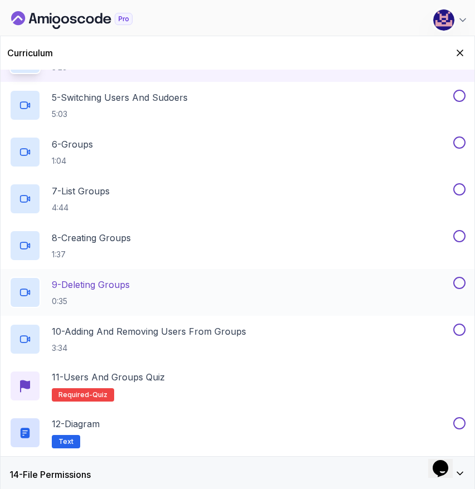
scroll to position [649, 0]
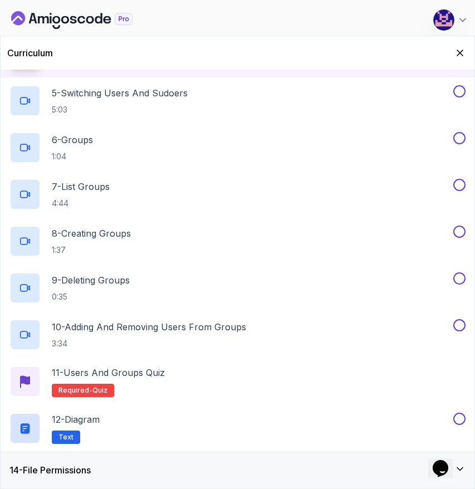
click at [119, 476] on div "14 - File Permissions" at bounding box center [237, 469] width 456 height 13
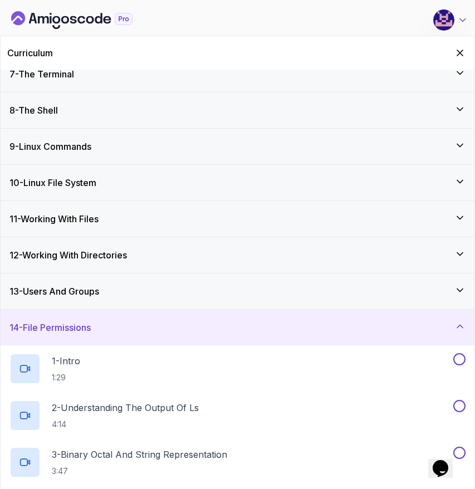
scroll to position [222, 0]
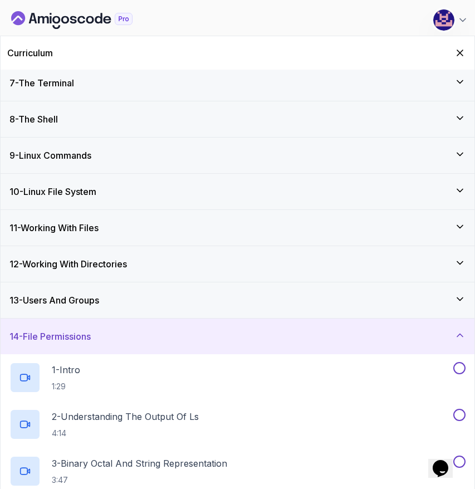
click at [104, 331] on div "14 - File Permissions" at bounding box center [237, 336] width 456 height 13
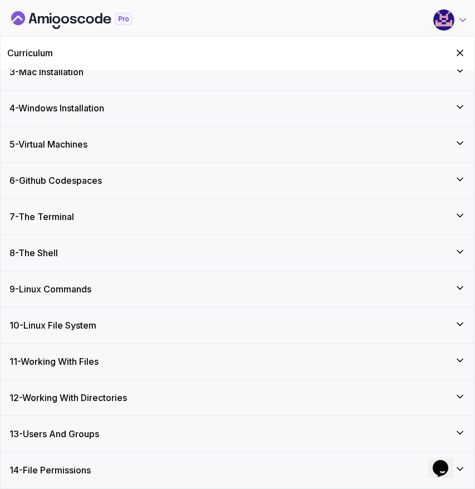
scroll to position [0, 0]
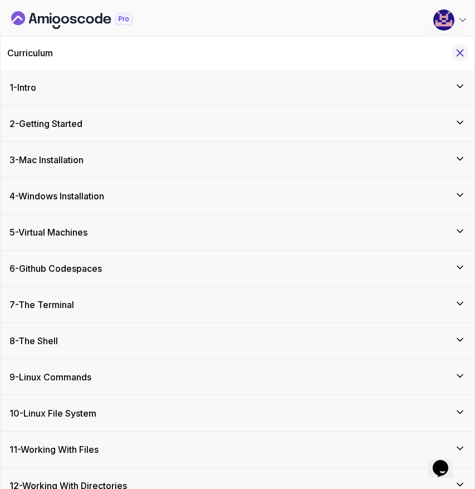
click at [456, 53] on icon "Hide Curriculum for mobile" at bounding box center [460, 53] width 12 height 12
